Goal: Information Seeking & Learning: Learn about a topic

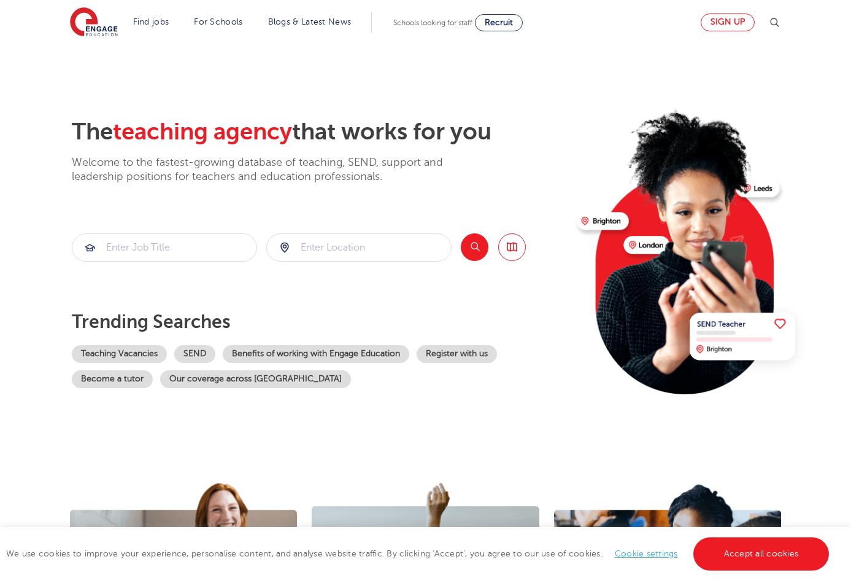
click at [733, 24] on link "Sign up" at bounding box center [728, 23] width 54 height 18
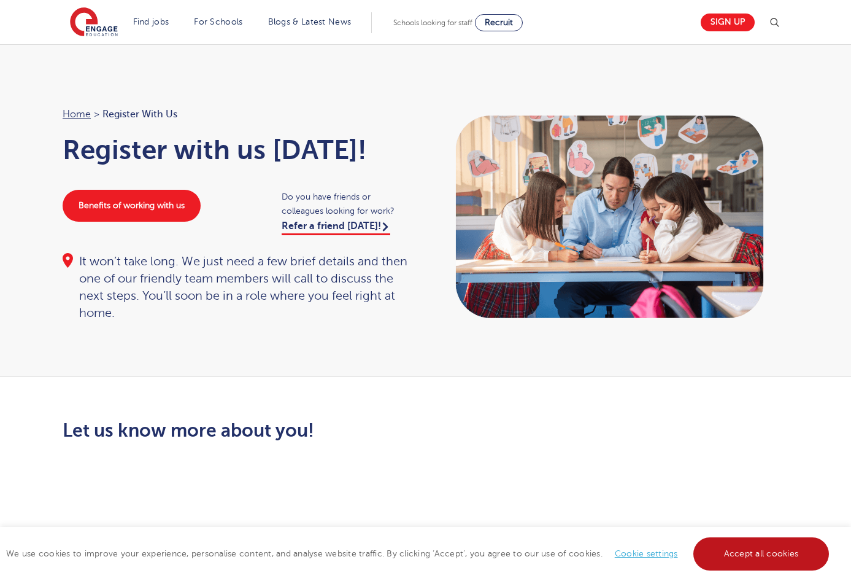
click at [737, 554] on link "Accept all cookies" at bounding box center [762, 553] width 136 height 33
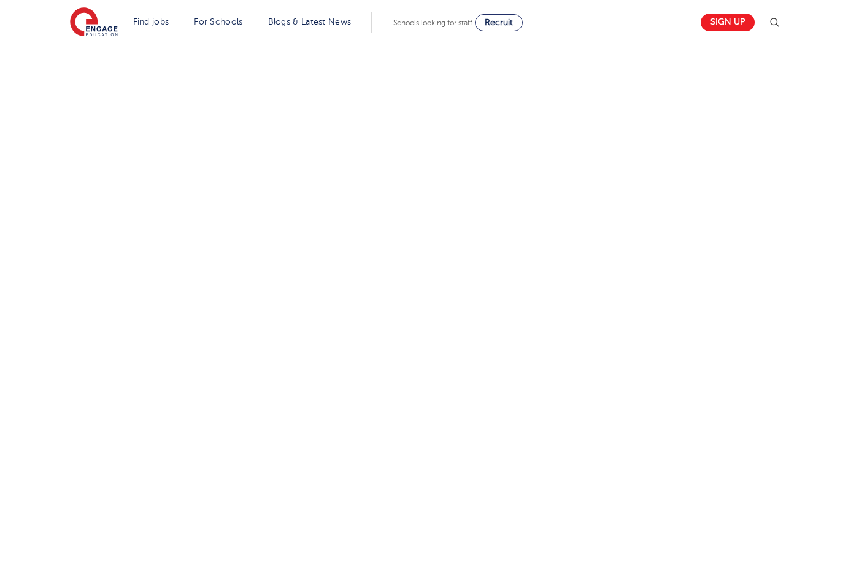
scroll to position [453, 0]
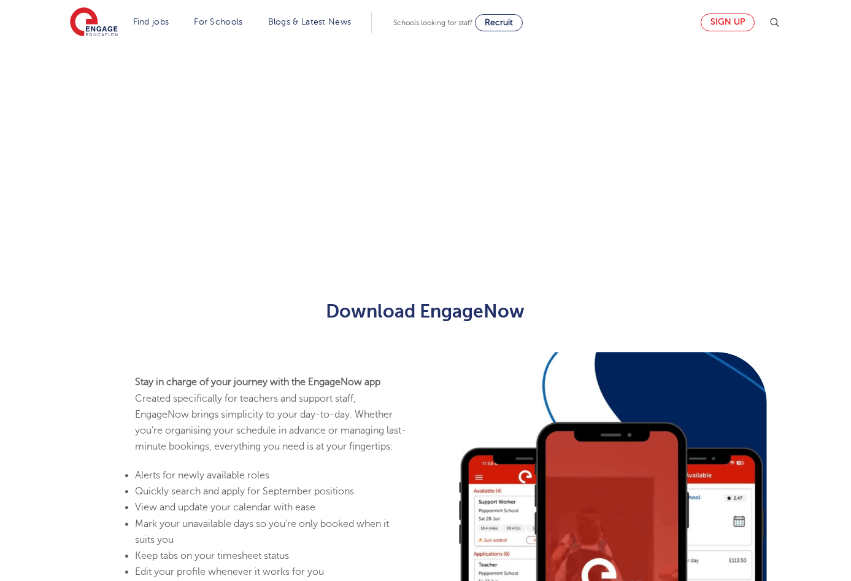
click at [724, 26] on link "Sign up" at bounding box center [728, 23] width 54 height 18
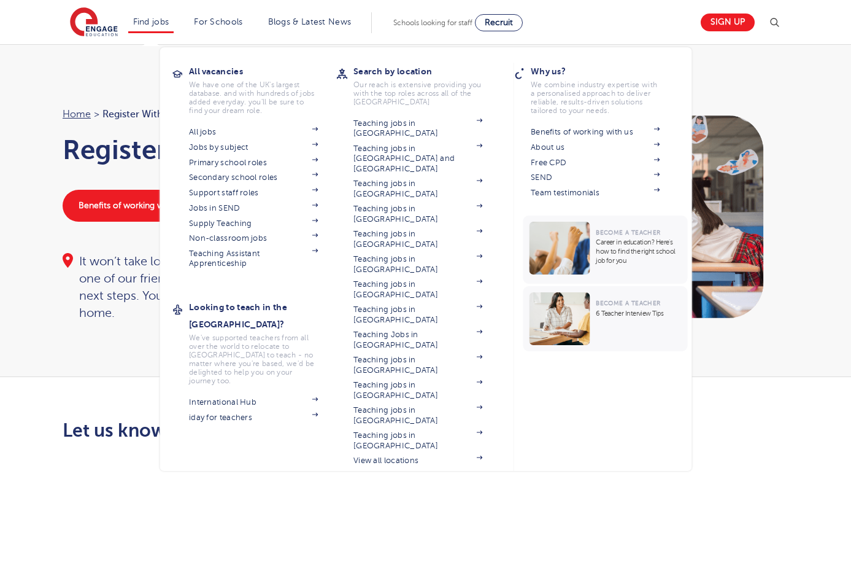
click at [149, 25] on link "Find jobs" at bounding box center [151, 21] width 36 height 9
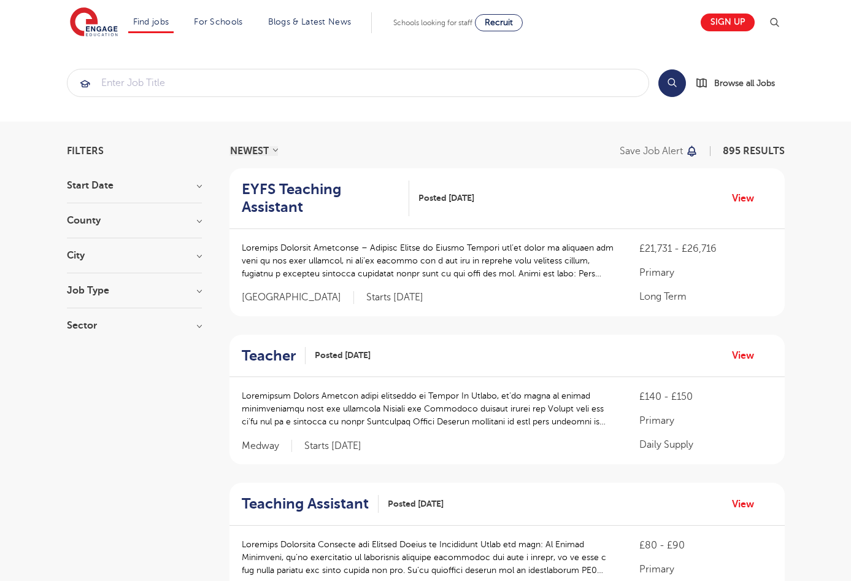
click at [123, 224] on h3 "County" at bounding box center [134, 220] width 135 height 10
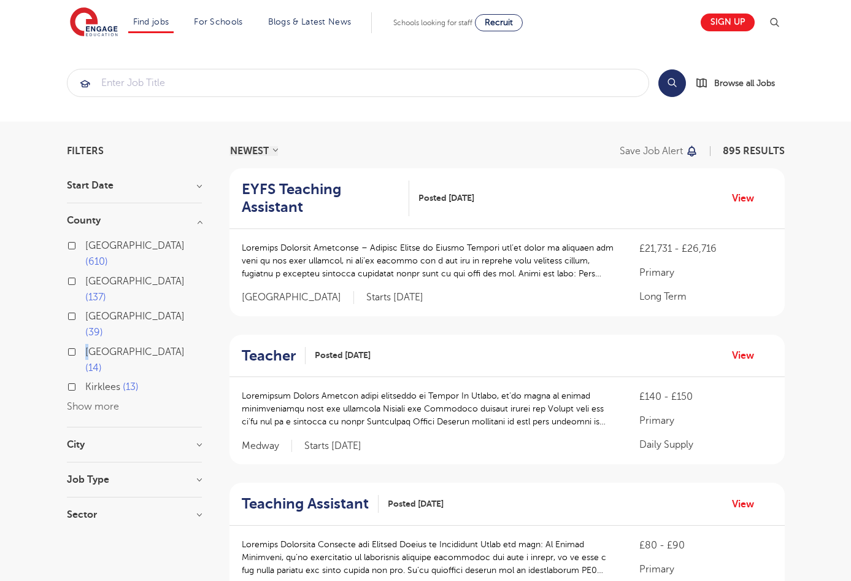
click at [85, 344] on label "West Sussex 14" at bounding box center [143, 360] width 117 height 33
click at [85, 346] on input "West Sussex 14" at bounding box center [89, 350] width 8 height 8
checkbox input "true"
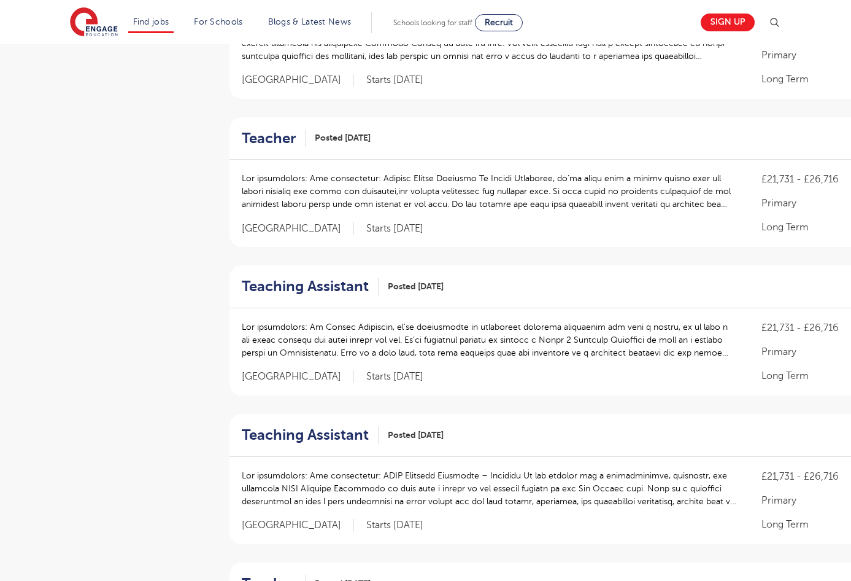
scroll to position [1179, 0]
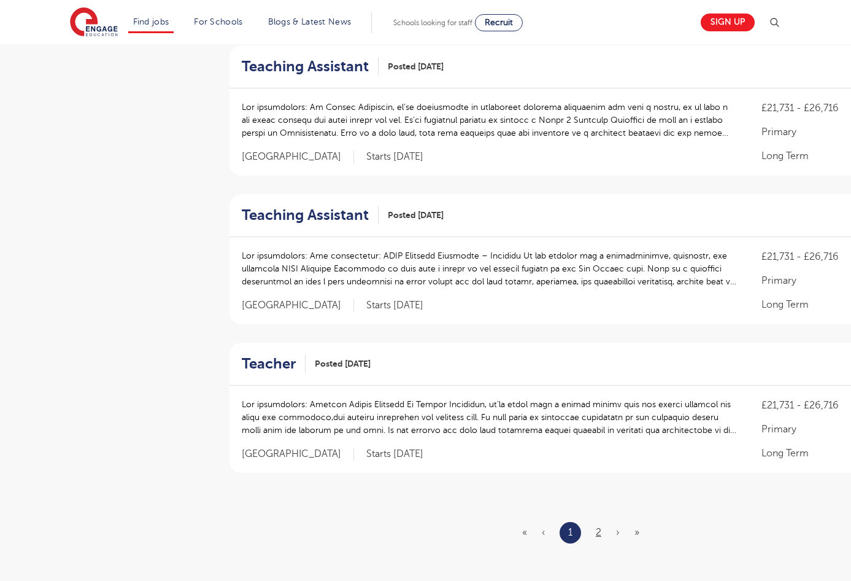
click at [599, 528] on link "2" at bounding box center [599, 532] width 6 height 11
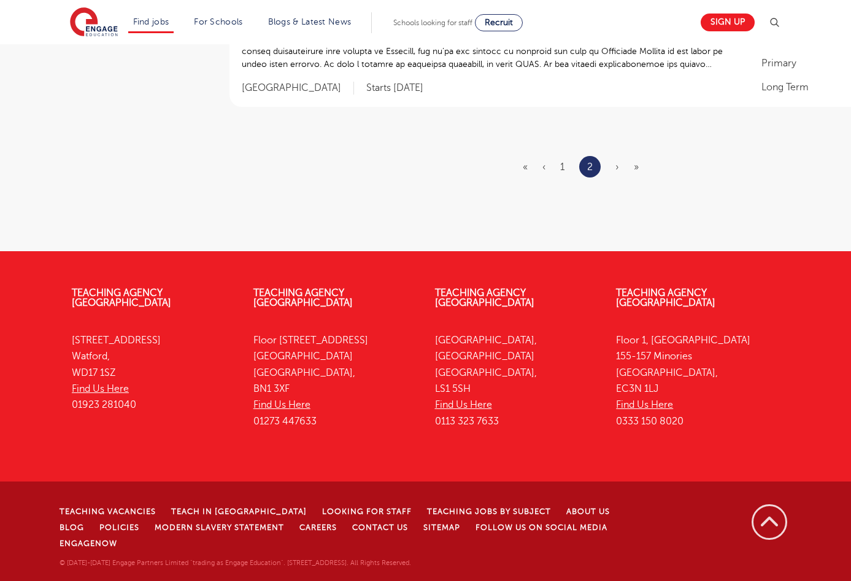
scroll to position [0, 0]
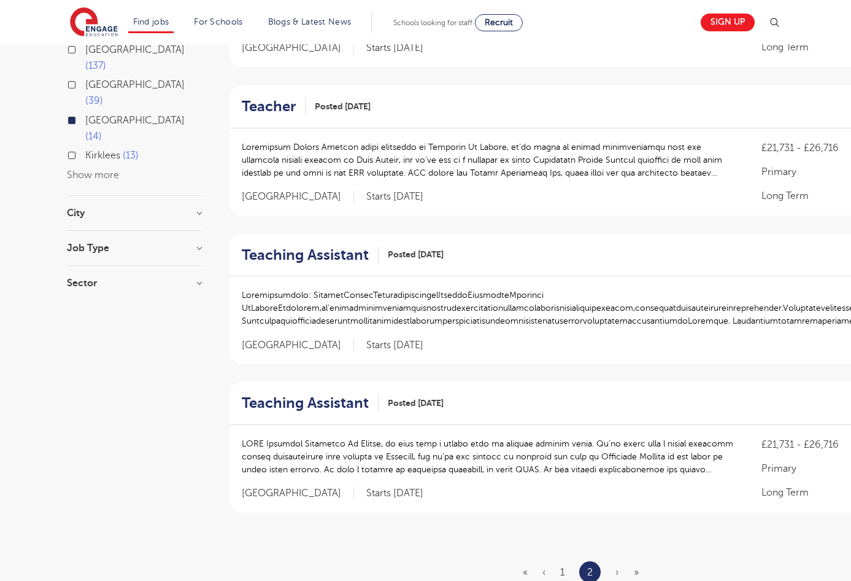
scroll to position [88, 0]
